Goal: Task Accomplishment & Management: Manage account settings

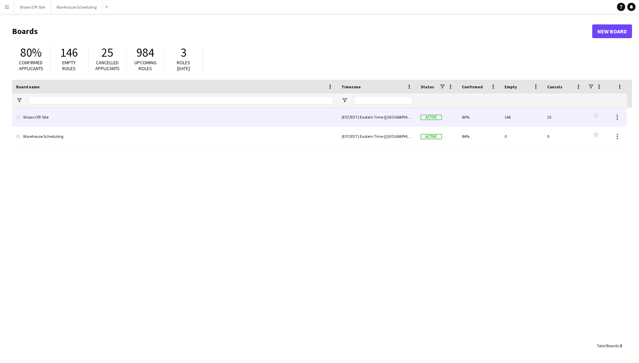
click at [185, 116] on link "Shows Off-Site" at bounding box center [174, 117] width 317 height 19
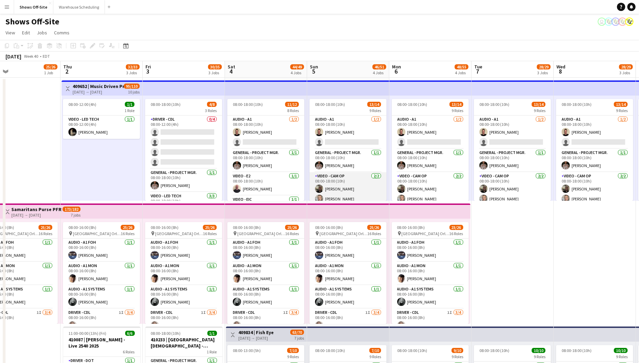
scroll to position [0, 271]
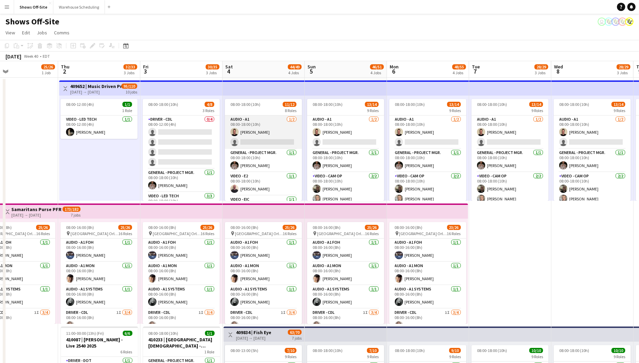
click at [262, 136] on app-card-role "Audio - A1 [DATE] 08:00-18:00 (10h) [PERSON_NAME] single-neutral-actions" at bounding box center [263, 132] width 77 height 33
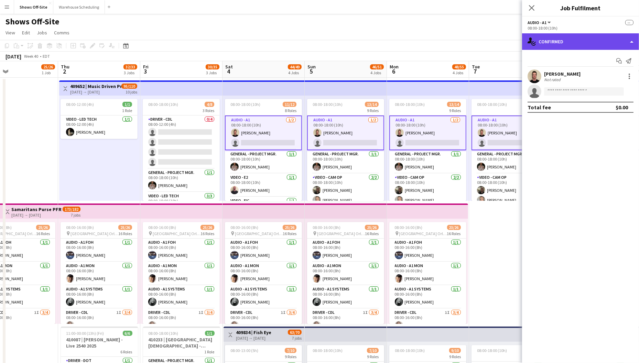
click at [586, 43] on div "single-neutral-actions-check-2 Confirmed" at bounding box center [580, 41] width 117 height 17
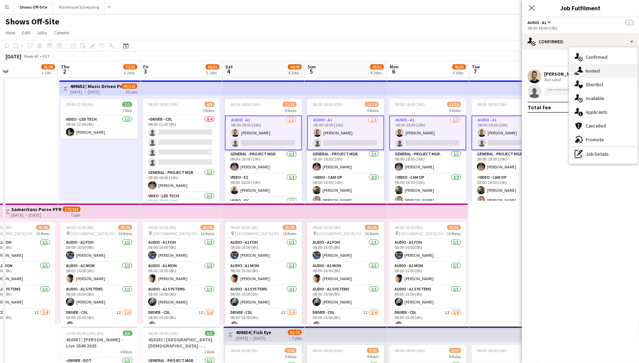
click at [583, 72] on div "single-neutral-actions-share-1 Invited" at bounding box center [603, 71] width 68 height 14
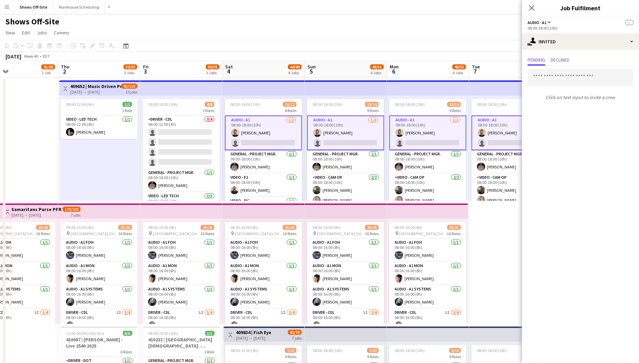
click at [550, 60] on div "Pending Declined" at bounding box center [581, 60] width 106 height 11
click at [555, 60] on span "Declined" at bounding box center [560, 59] width 19 height 5
click at [536, 61] on span "Pending" at bounding box center [537, 59] width 18 height 5
click at [533, 11] on icon "Close pop-in" at bounding box center [531, 7] width 7 height 7
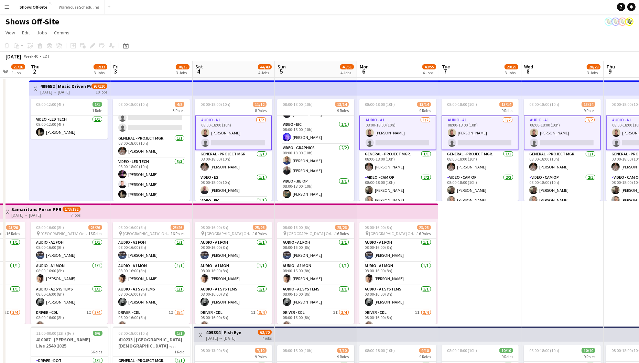
scroll to position [0, 0]
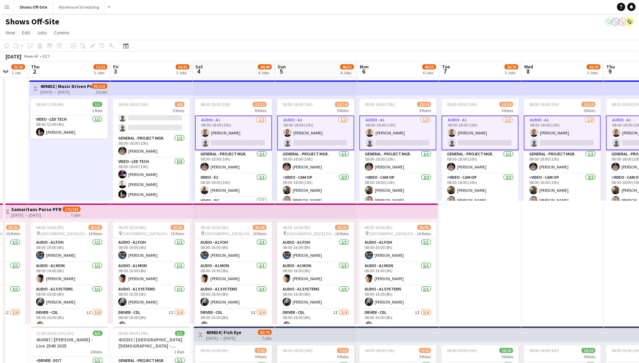
click at [222, 139] on app-card-role "Audio - A1 [DATE] 08:00-18:00 (10h) [PERSON_NAME] single-neutral-actions" at bounding box center [233, 133] width 77 height 35
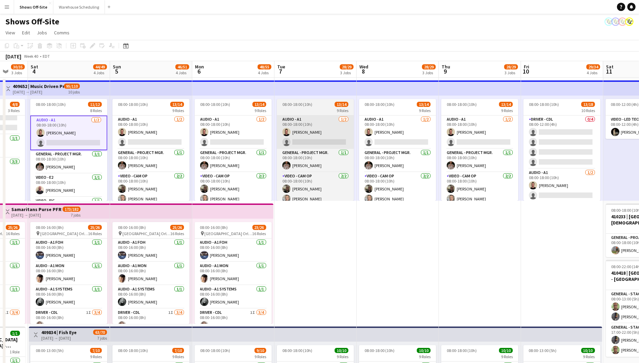
scroll to position [0, 237]
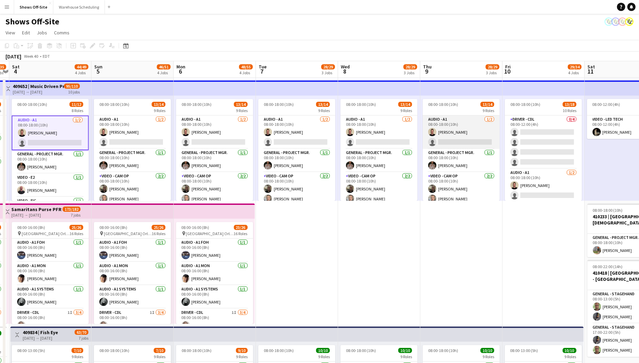
click at [444, 140] on app-card-role "Audio - A1 [DATE] 08:00-18:00 (10h) [PERSON_NAME] single-neutral-actions" at bounding box center [461, 132] width 77 height 33
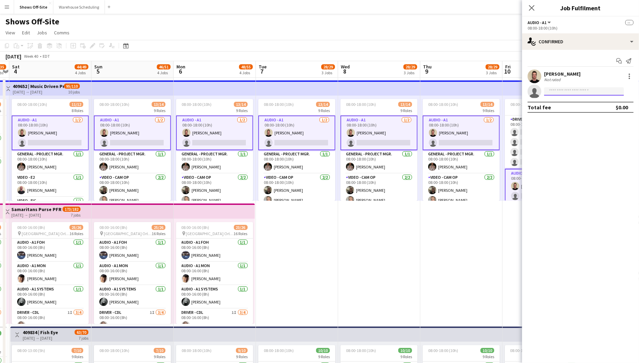
click at [549, 93] on input at bounding box center [584, 91] width 80 height 8
type input "*"
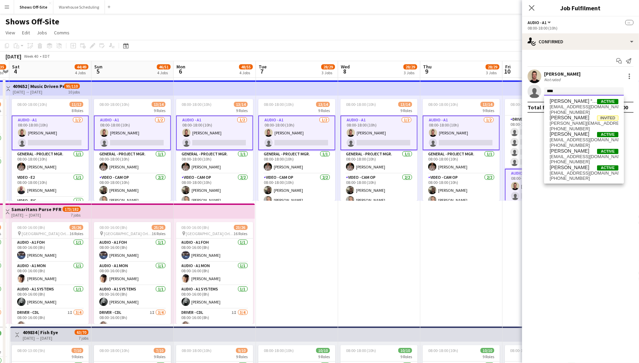
type input "*****"
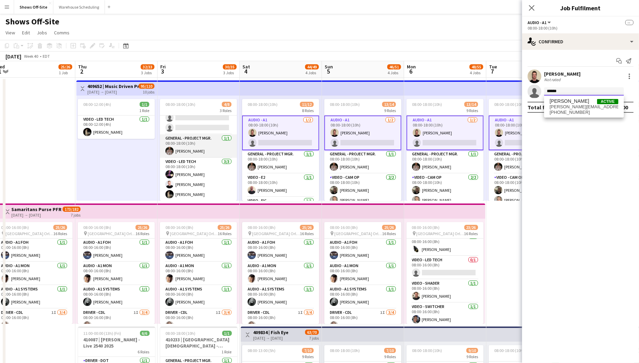
scroll to position [0, 0]
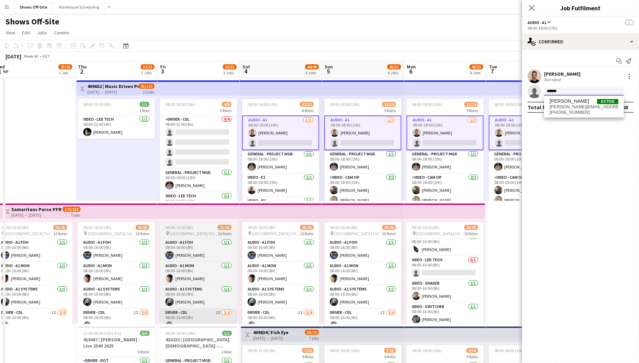
type input "******"
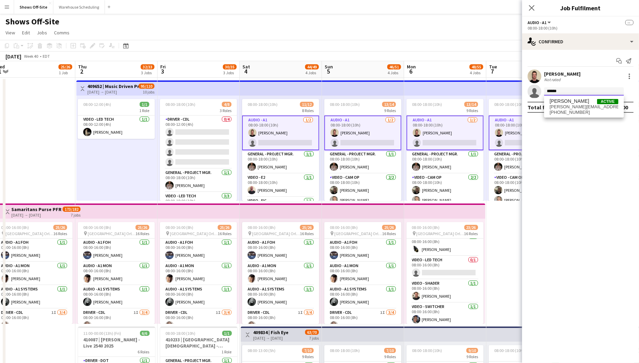
drag, startPoint x: 561, startPoint y: 93, endPoint x: 516, endPoint y: 93, distance: 44.7
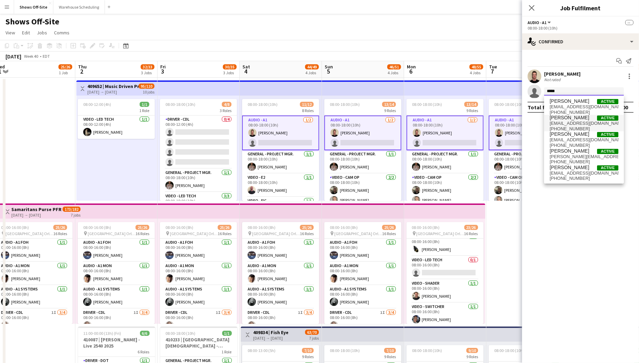
type input "******"
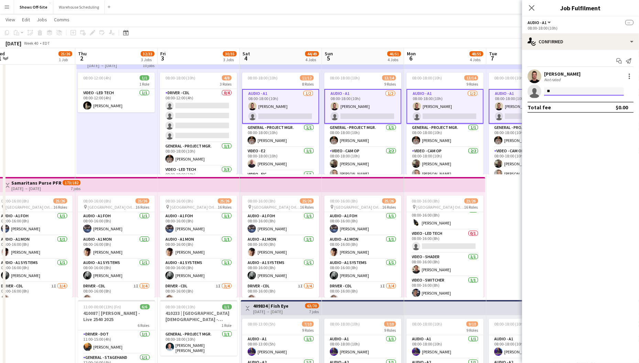
type input "*"
type input "***"
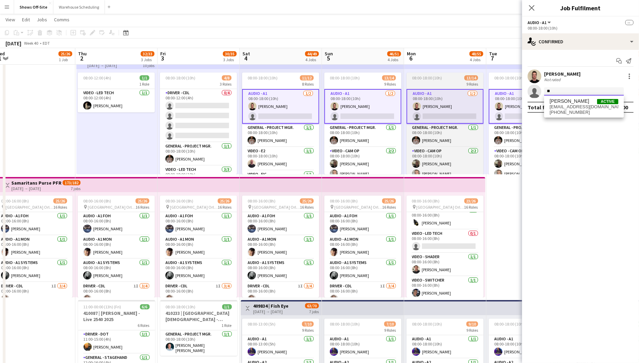
type input "*"
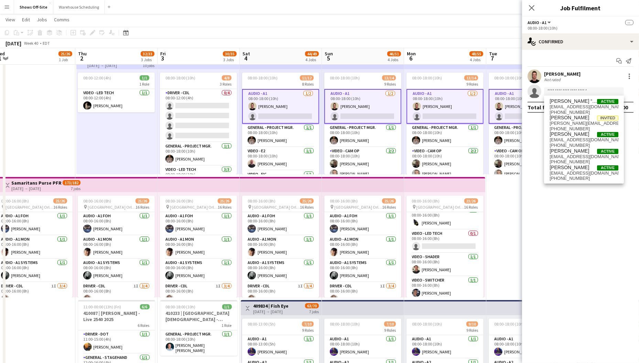
click at [532, 144] on mat-expansion-panel "check Confirmed Start chat Send notification [PERSON_NAME] Not rated single-neu…" at bounding box center [580, 206] width 117 height 313
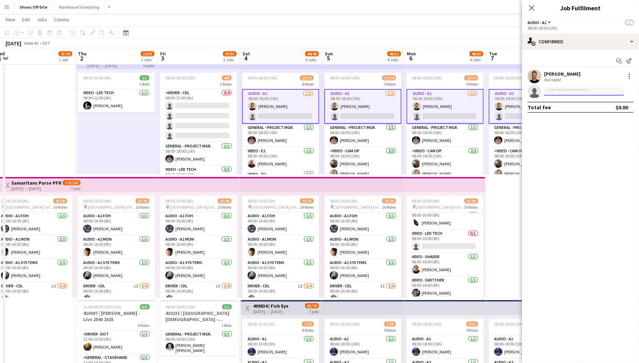
click at [575, 91] on input at bounding box center [584, 91] width 80 height 8
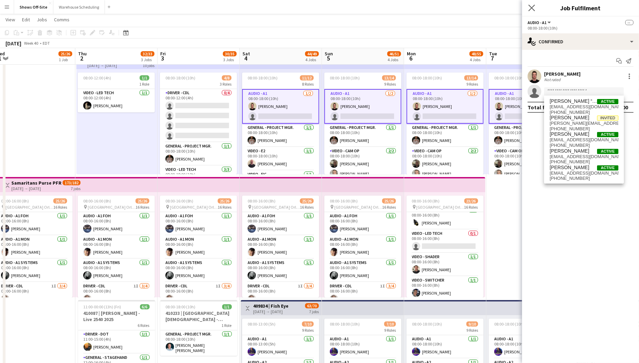
click at [530, 4] on div "Close pop-in" at bounding box center [531, 8] width 19 height 16
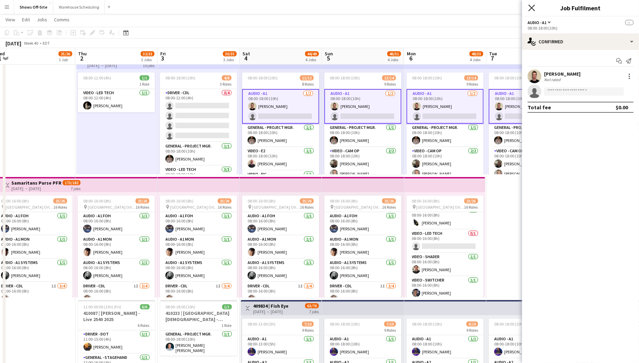
click at [530, 9] on icon "Close pop-in" at bounding box center [531, 7] width 7 height 7
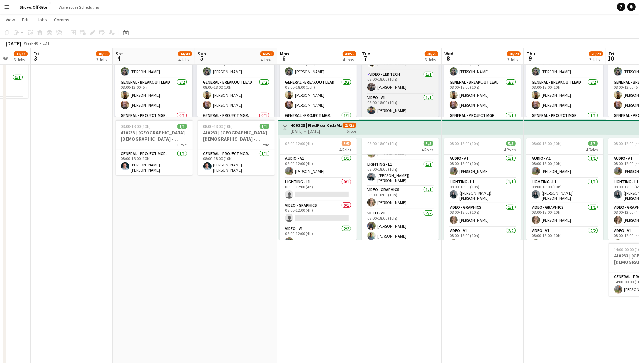
scroll to position [18, 0]
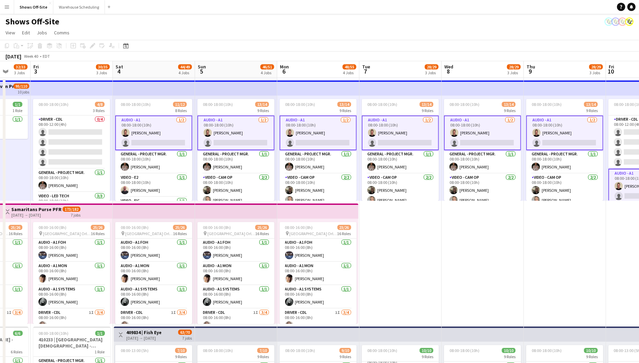
click at [323, 141] on app-card-role "Audio - A1 [DATE] 08:00-18:00 (10h) [PERSON_NAME] single-neutral-actions" at bounding box center [318, 133] width 77 height 35
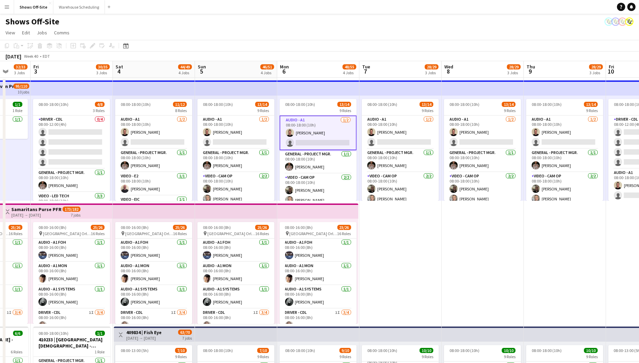
click at [346, 139] on app-card-role "Audio - A1 [DATE] 08:00-18:00 (10h) [PERSON_NAME] single-neutral-actions" at bounding box center [318, 133] width 77 height 35
click at [346, 139] on app-card-role "Audio - A1 [DATE] 08:00-18:00 (10h) [PERSON_NAME] single-neutral-actions" at bounding box center [318, 132] width 77 height 33
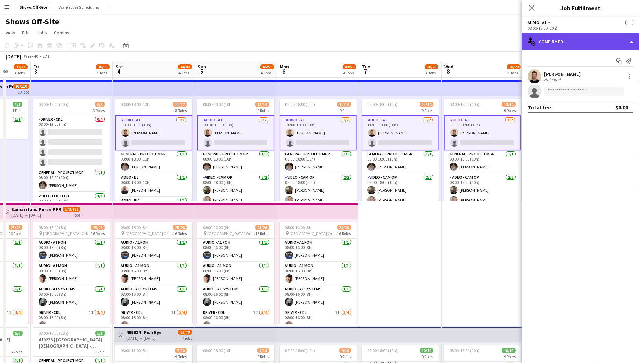
click at [570, 45] on div "single-neutral-actions-check-2 Confirmed" at bounding box center [580, 41] width 117 height 17
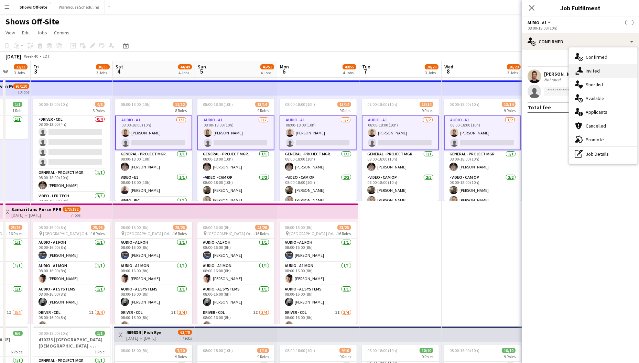
click at [581, 74] on icon "single-neutral-actions-share-1" at bounding box center [579, 71] width 8 height 8
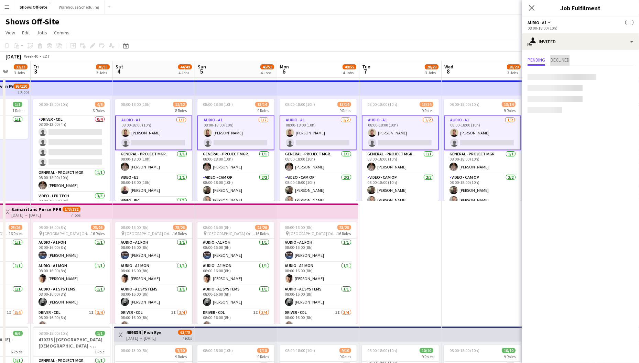
click at [556, 61] on span "Declined" at bounding box center [560, 59] width 19 height 5
click at [538, 60] on span "Pending" at bounding box center [537, 59] width 18 height 5
click at [532, 12] on app-icon "Close pop-in" at bounding box center [532, 8] width 10 height 10
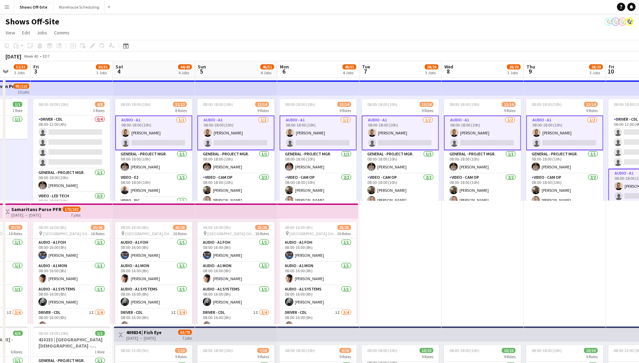
click at [400, 141] on app-card-role "Audio - A1 [DATE] 08:00-18:00 (10h) [PERSON_NAME] single-neutral-actions" at bounding box center [400, 133] width 77 height 35
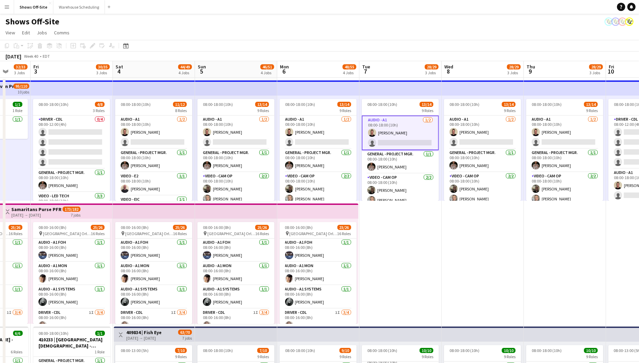
click at [404, 140] on app-card-role "Audio - A1 [DATE] 08:00-18:00 (10h) [PERSON_NAME] single-neutral-actions" at bounding box center [400, 133] width 77 height 35
click at [404, 139] on app-card-role "Audio - A1 [DATE] 08:00-18:00 (10h) [PERSON_NAME] single-neutral-actions" at bounding box center [400, 132] width 77 height 33
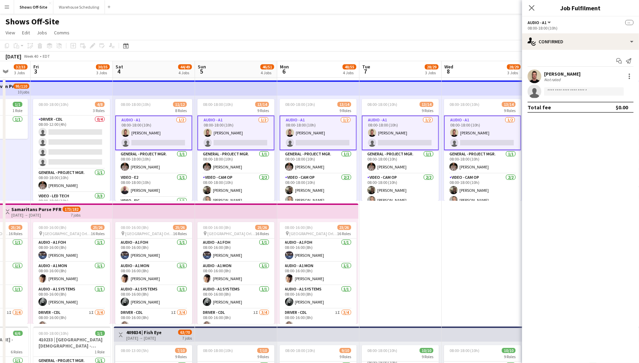
click at [530, 3] on div "Close pop-in" at bounding box center [531, 8] width 19 height 16
click at [531, 7] on icon at bounding box center [531, 7] width 7 height 7
